Goal: Information Seeking & Learning: Learn about a topic

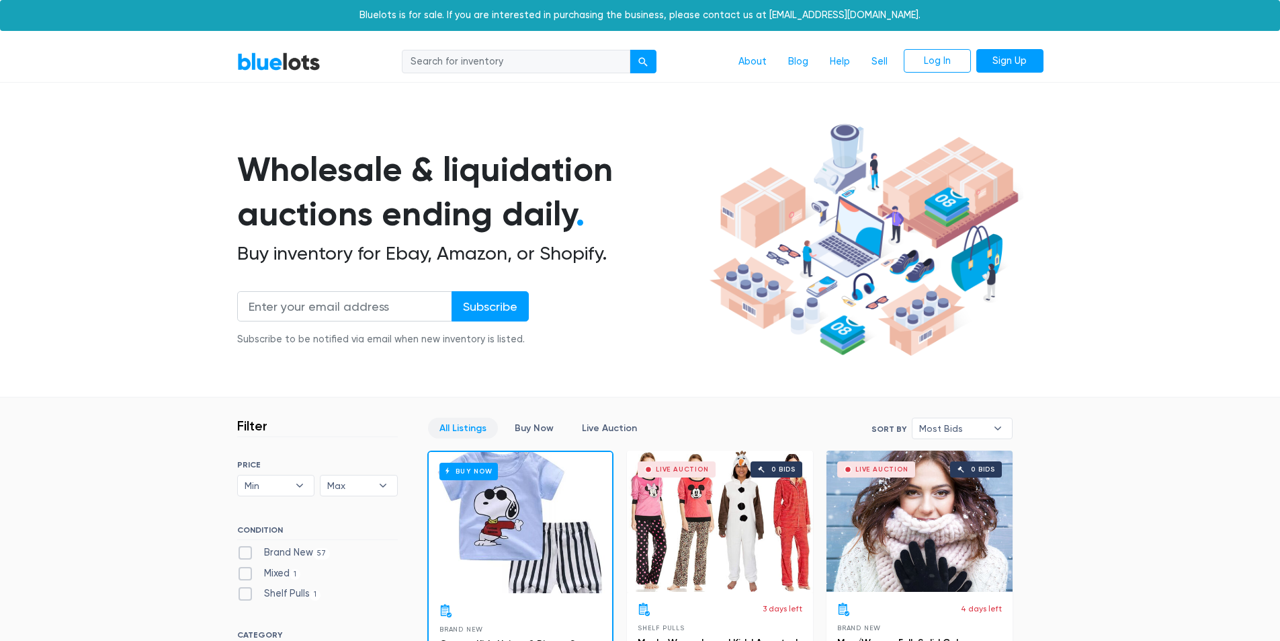
click at [448, 63] on input "search" at bounding box center [516, 62] width 229 height 24
type input "golf polos"
click at [630, 50] on button "submit" at bounding box center [643, 62] width 27 height 24
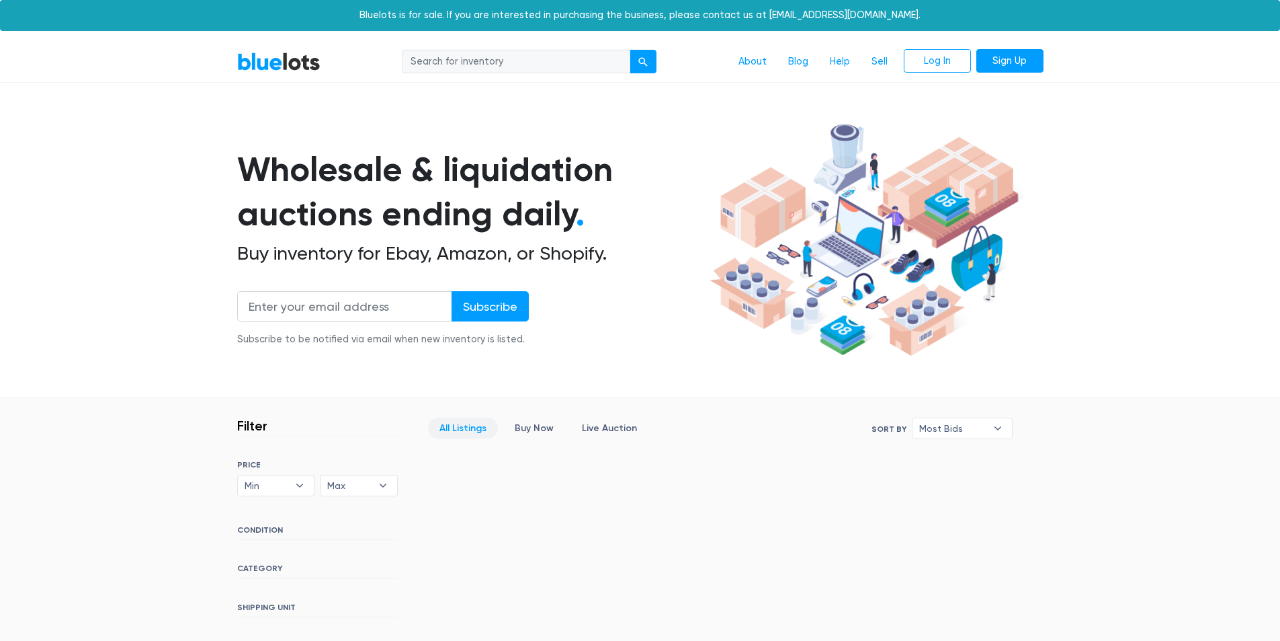
click at [445, 62] on input "search" at bounding box center [516, 62] width 229 height 24
type input "polos"
click at [648, 63] on div "submit" at bounding box center [643, 61] width 9 height 9
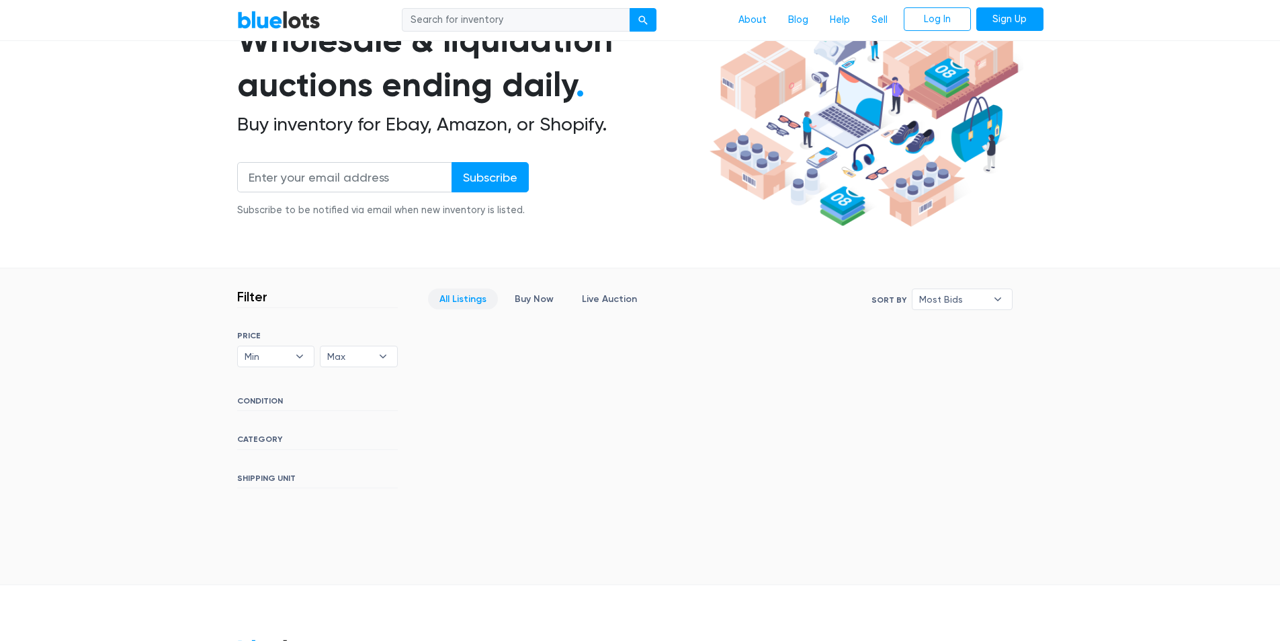
scroll to position [134, 0]
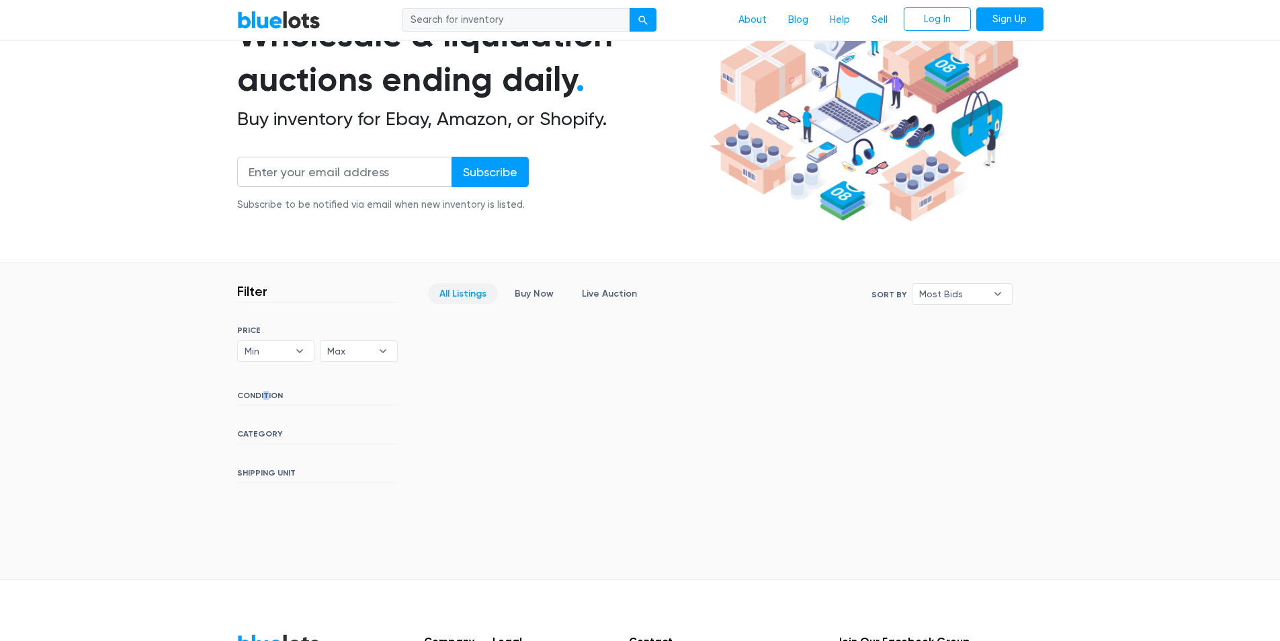
click at [265, 394] on h6 "CONDITION" at bounding box center [317, 398] width 161 height 15
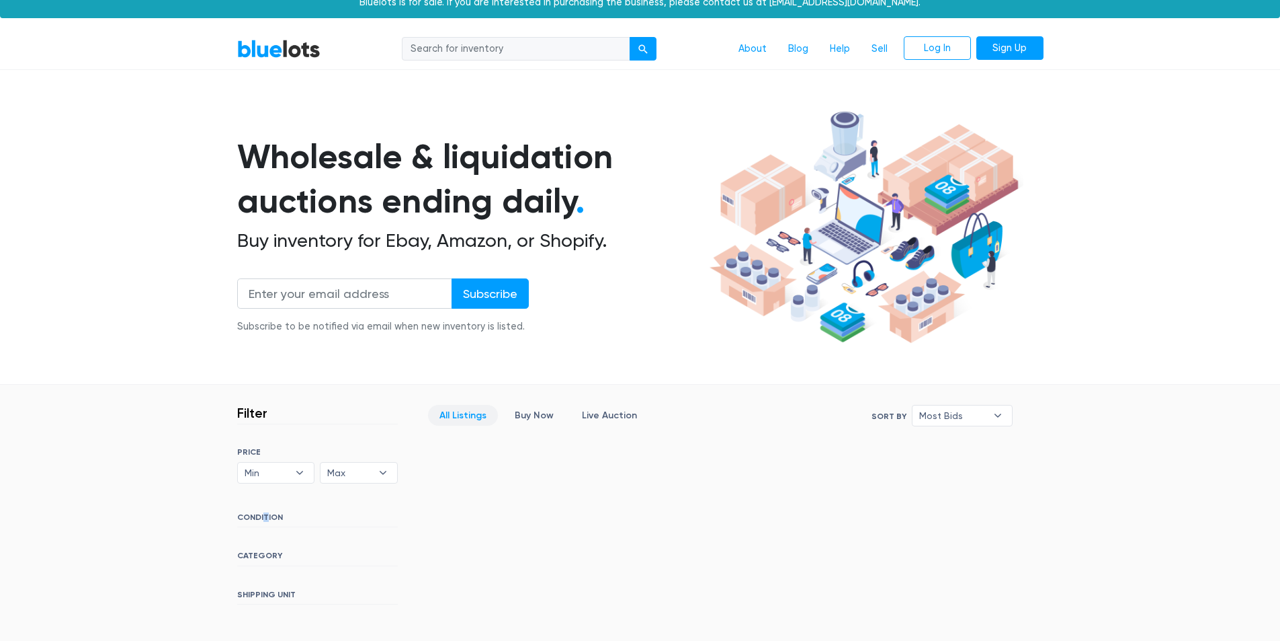
scroll to position [0, 0]
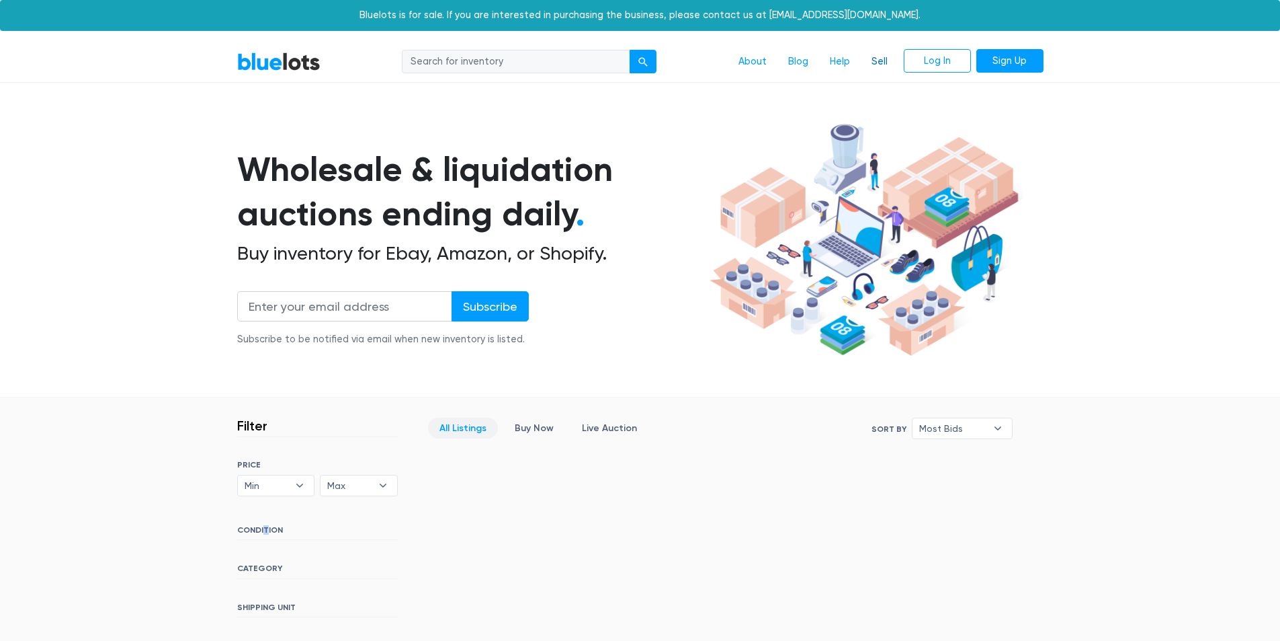
click at [876, 63] on link "Sell" at bounding box center [880, 62] width 38 height 26
